Goal: Task Accomplishment & Management: Manage account settings

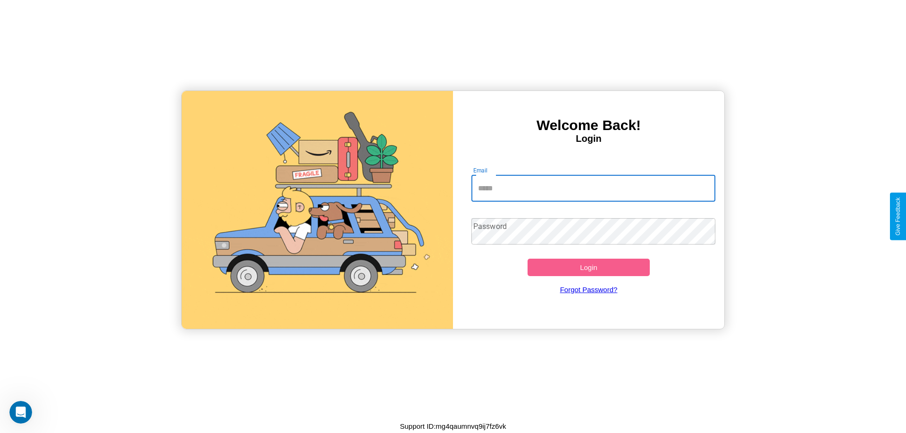
click at [593, 188] on input "Email" at bounding box center [593, 188] width 244 height 26
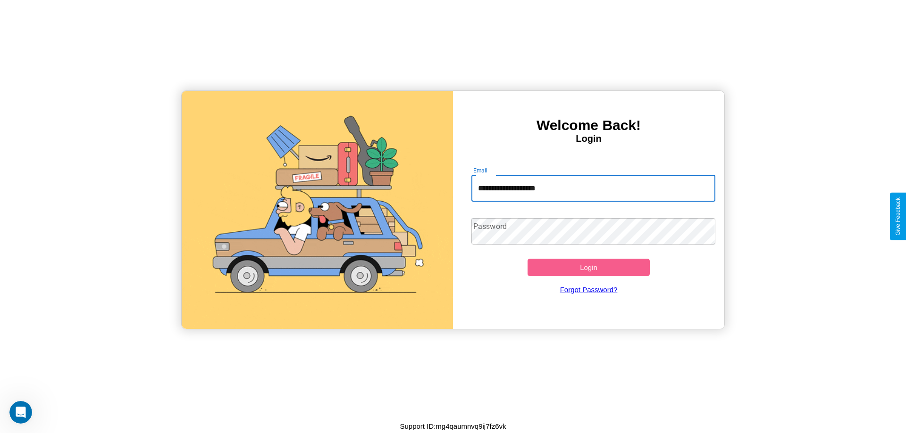
type input "**********"
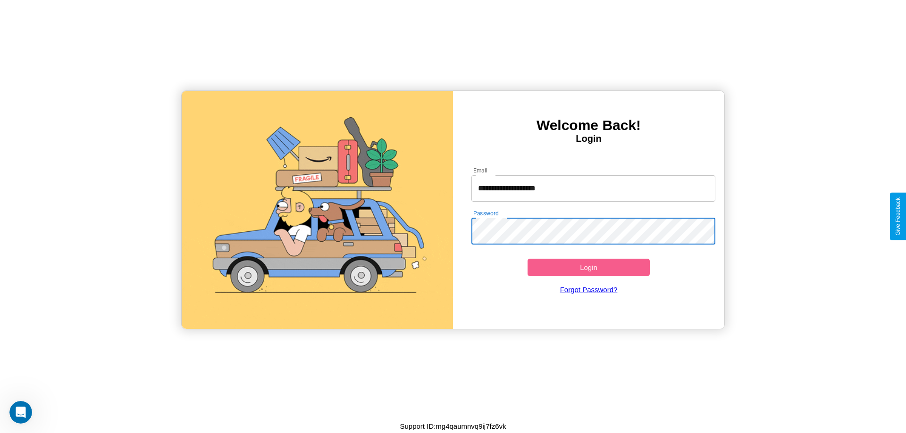
click at [588, 267] on button "Login" at bounding box center [588, 267] width 122 height 17
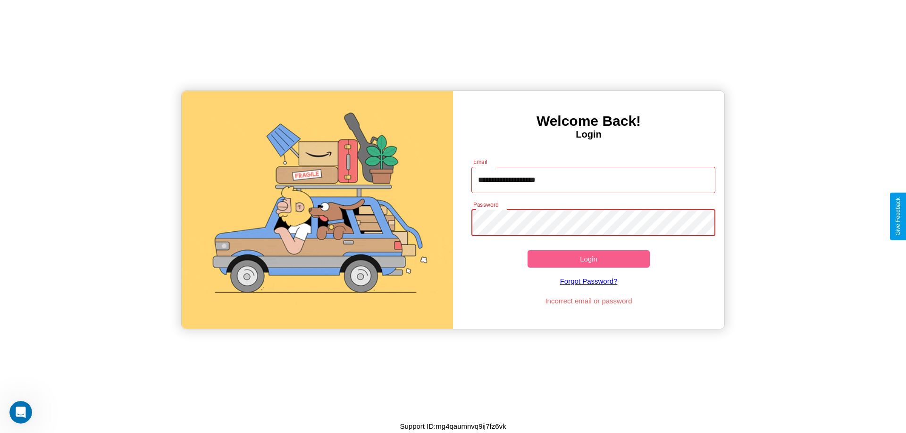
click at [588, 259] on button "Login" at bounding box center [588, 258] width 122 height 17
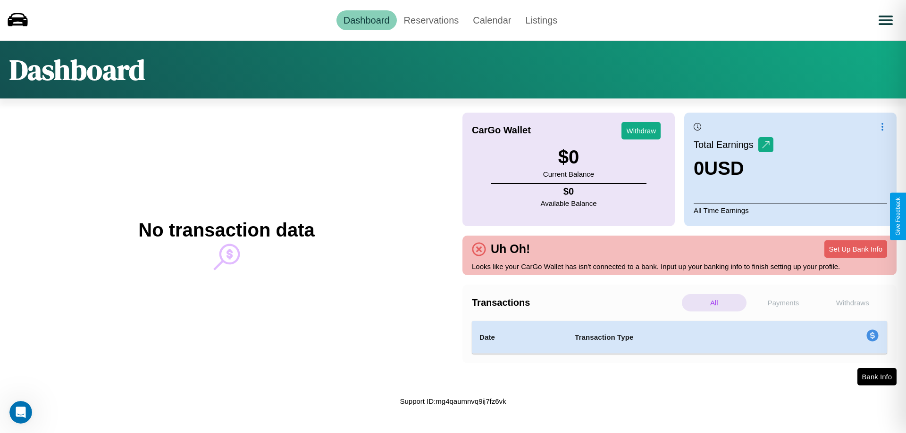
click at [783, 303] on p "Payments" at bounding box center [783, 302] width 65 height 17
click at [852, 303] on p "Withdraws" at bounding box center [852, 302] width 65 height 17
click at [783, 303] on p "Payments" at bounding box center [783, 302] width 65 height 17
click at [852, 303] on p "Withdraws" at bounding box center [852, 302] width 65 height 17
click at [491, 20] on link "Calendar" at bounding box center [491, 20] width 52 height 20
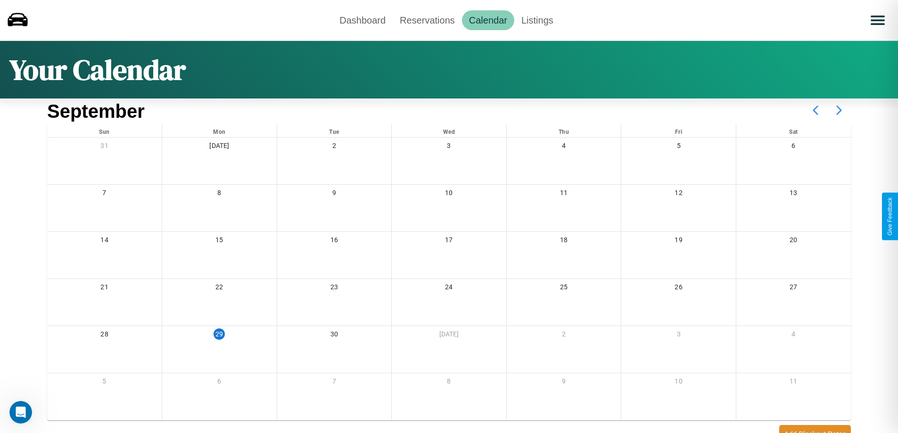
click at [839, 110] on icon at bounding box center [840, 111] width 24 height 24
click at [427, 20] on link "Reservations" at bounding box center [427, 20] width 69 height 20
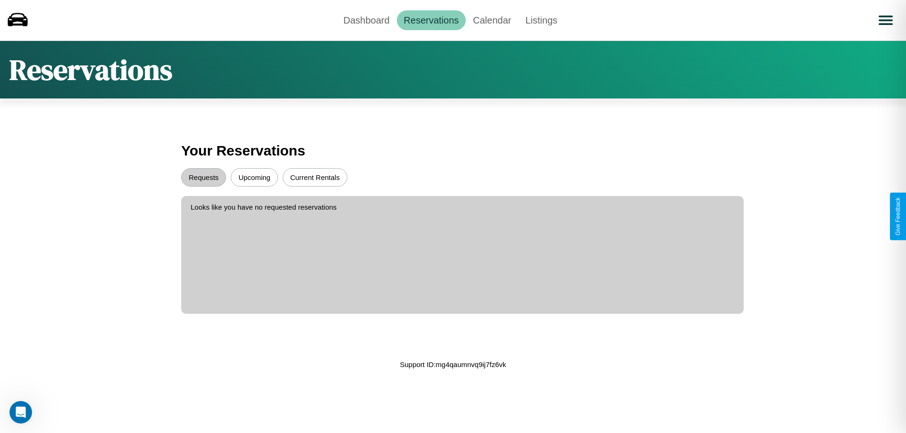
click at [254, 177] on button "Upcoming" at bounding box center [254, 177] width 47 height 18
click at [203, 177] on button "Requests" at bounding box center [203, 177] width 45 height 18
click at [315, 177] on button "Current Rentals" at bounding box center [315, 177] width 65 height 18
